Goal: Information Seeking & Learning: Compare options

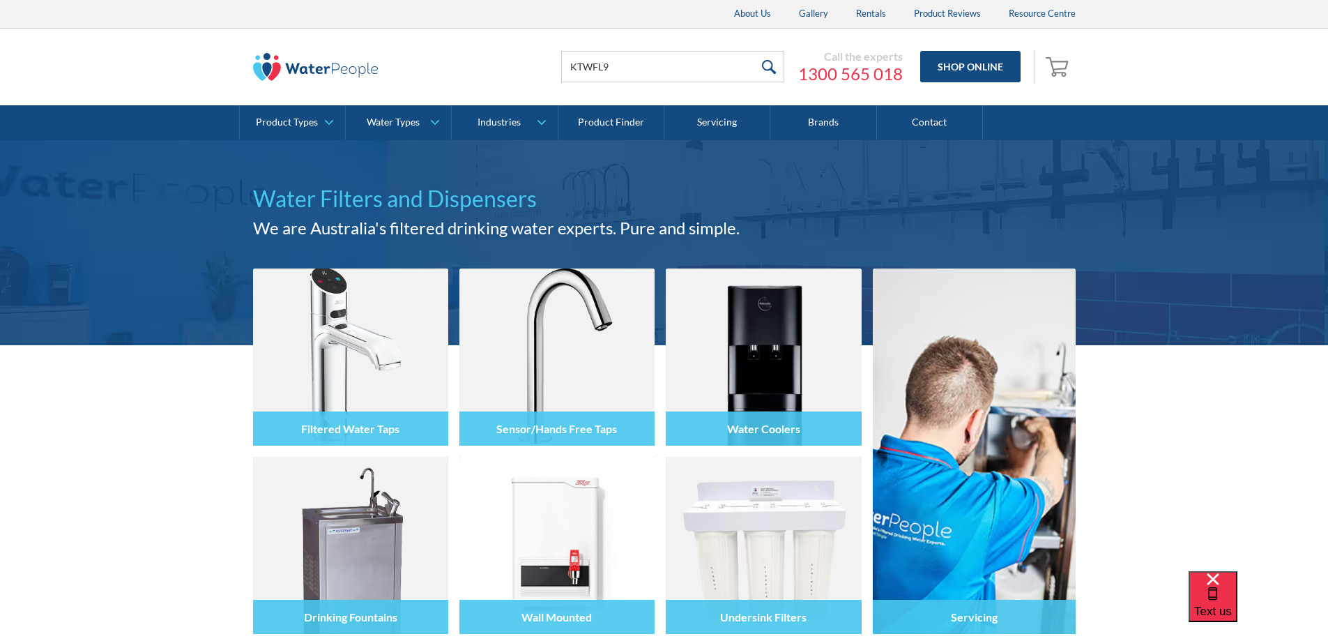
type input "KTWFL9"
click at [754, 51] on input "submit" at bounding box center [769, 66] width 30 height 31
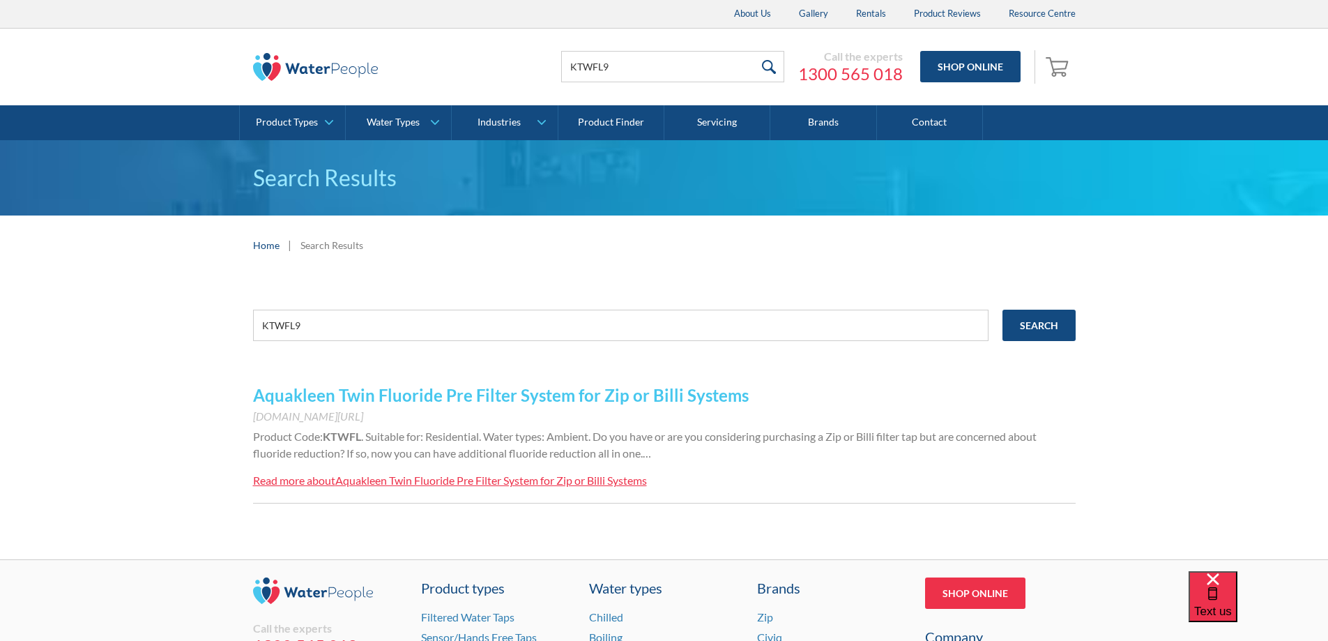
click at [454, 395] on link "Aquakleen Twin Fluoride Pre Filter System for Zip or Billi Systems" at bounding box center [501, 395] width 496 height 20
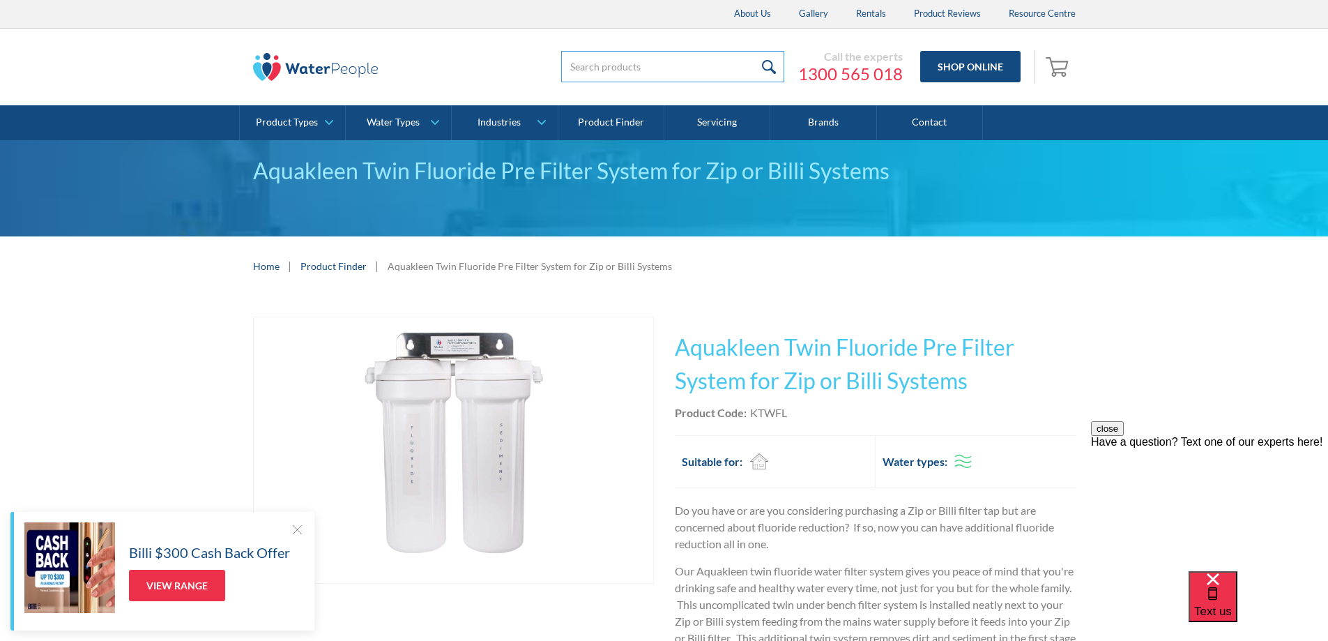
click at [691, 61] on input "search" at bounding box center [672, 66] width 223 height 31
type input "Hydrotap G5 BC"
click at [754, 51] on input "submit" at bounding box center [769, 66] width 30 height 31
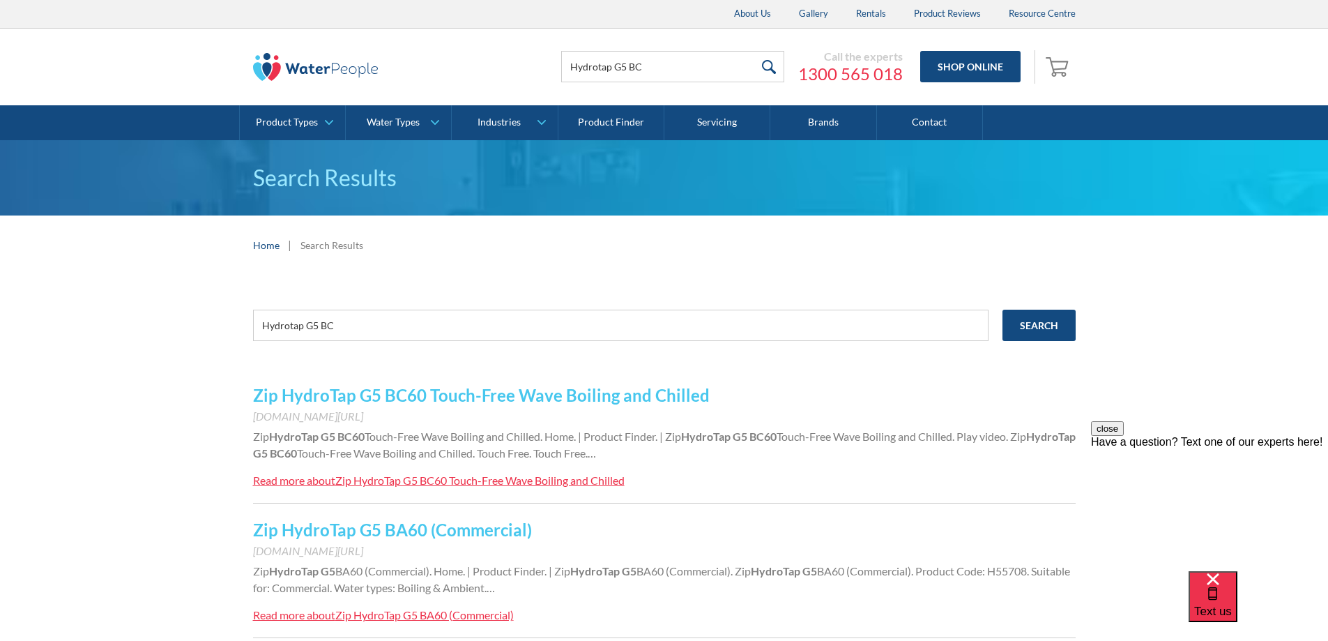
click at [506, 400] on link "Zip HydroTap G5 BC60 Touch-Free Wave Boiling and Chilled" at bounding box center [481, 395] width 457 height 20
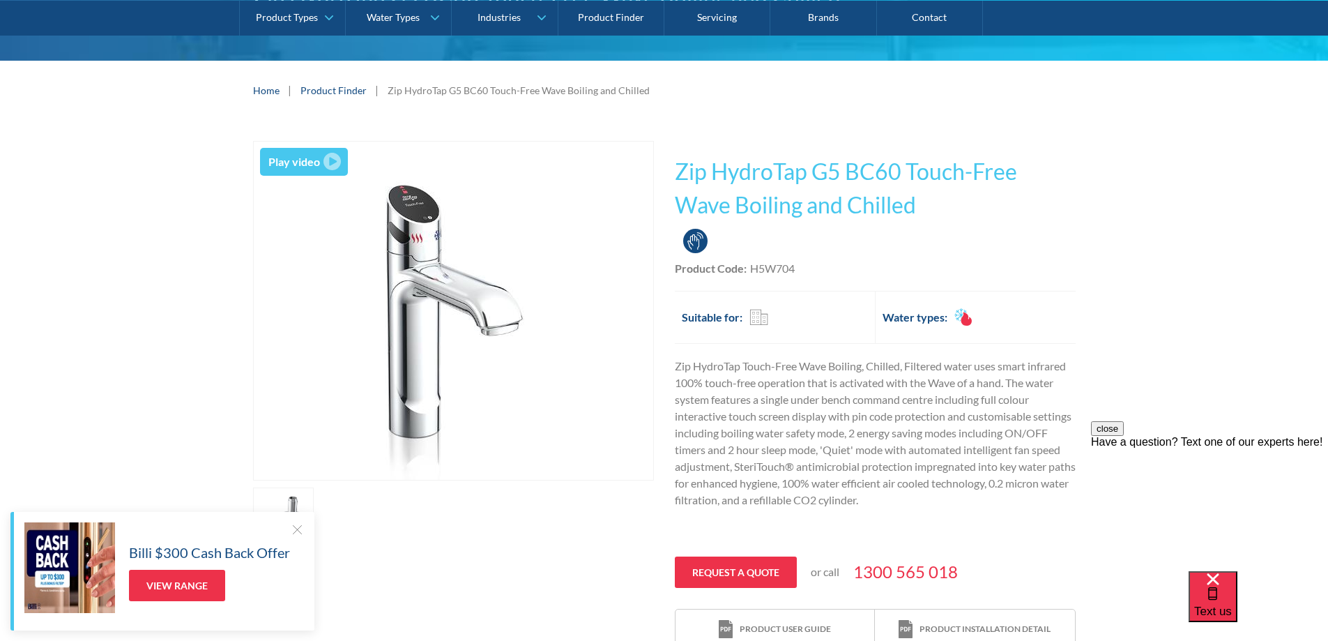
scroll to position [209, 0]
